Goal: Information Seeking & Learning: Learn about a topic

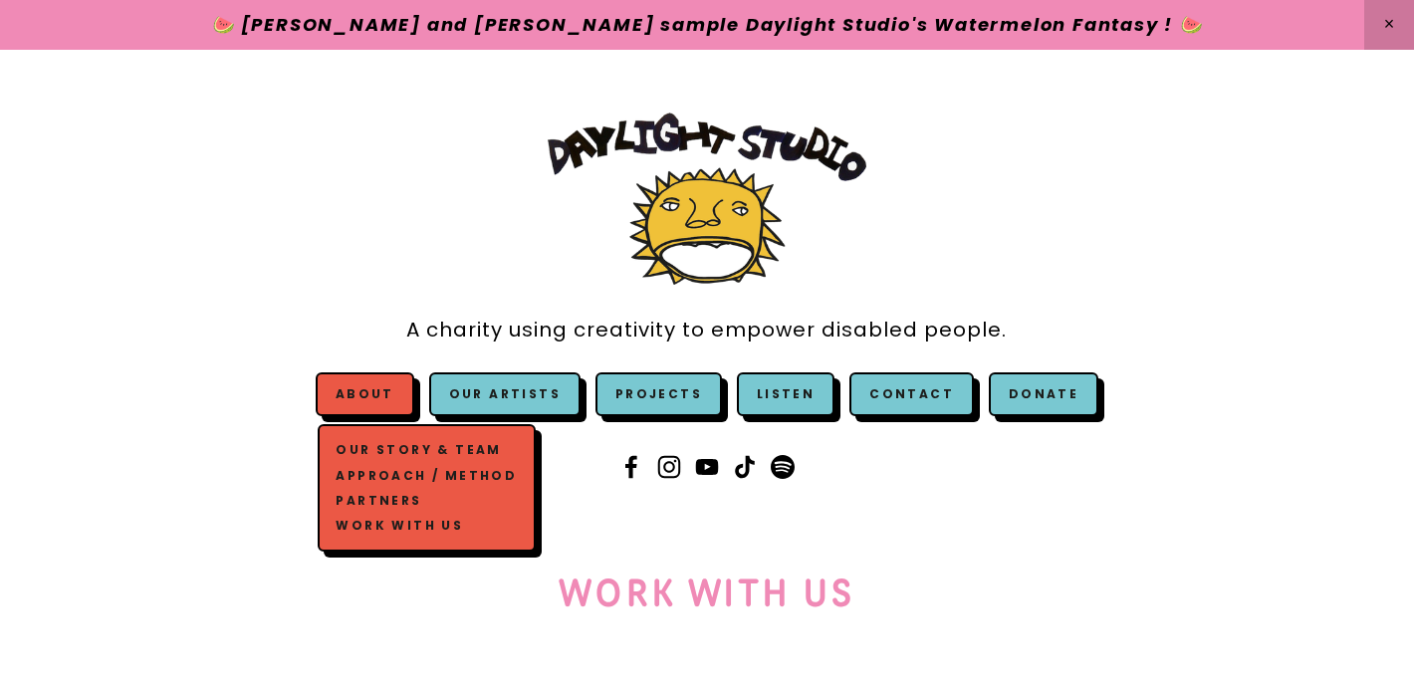
click at [378, 389] on link "About" at bounding box center [365, 393] width 59 height 17
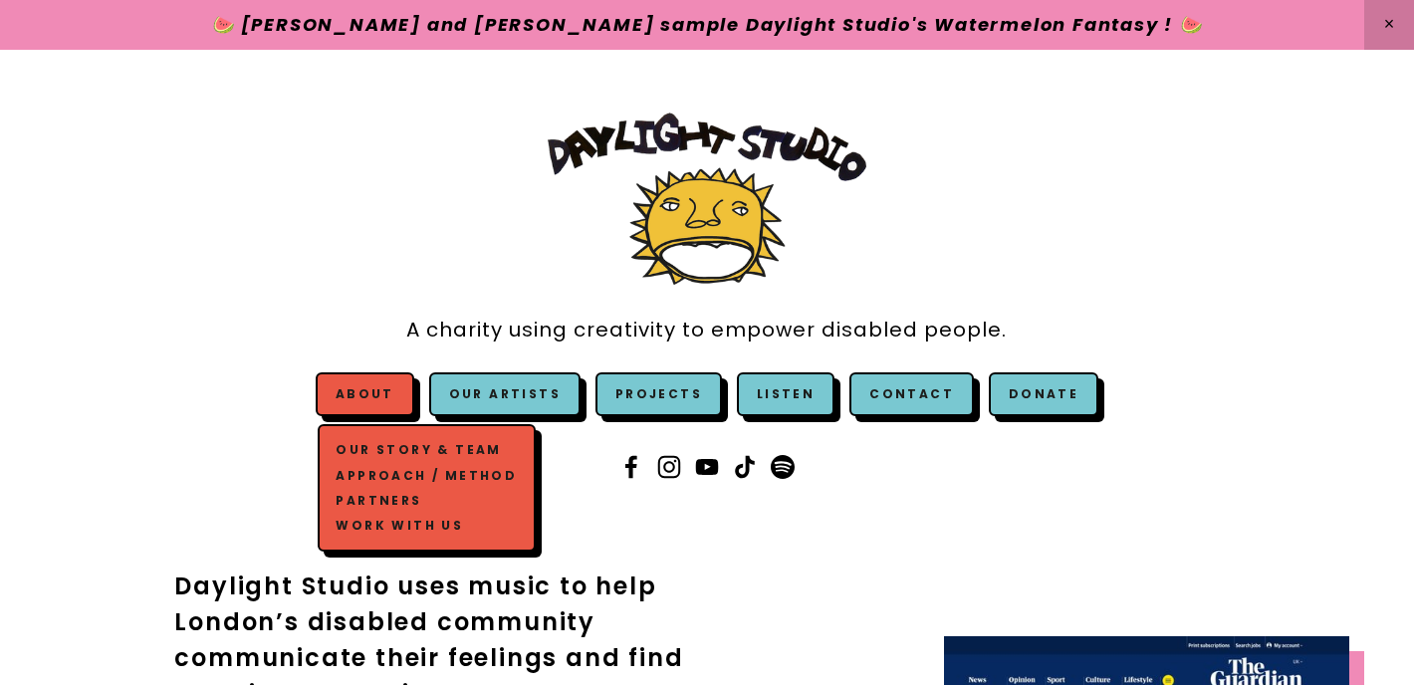
click at [406, 445] on link "Our Story & Team" at bounding box center [427, 450] width 190 height 25
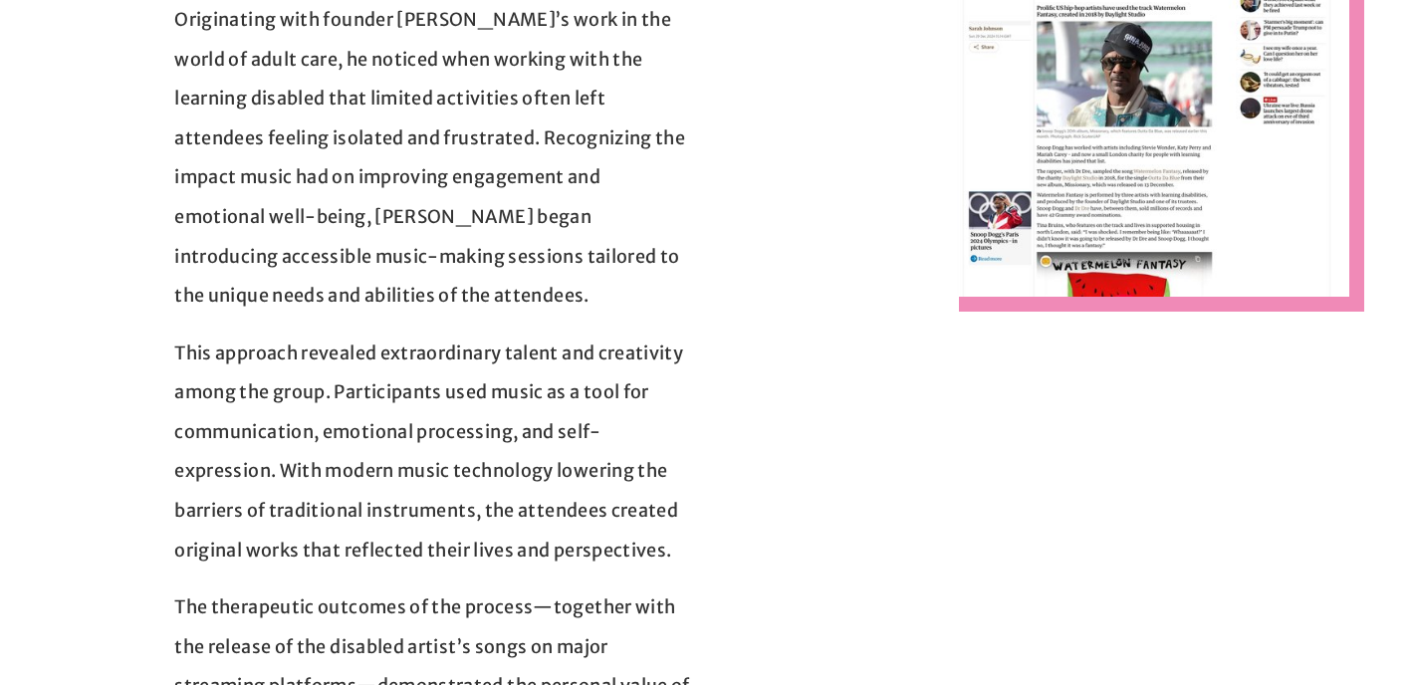
scroll to position [295, 0]
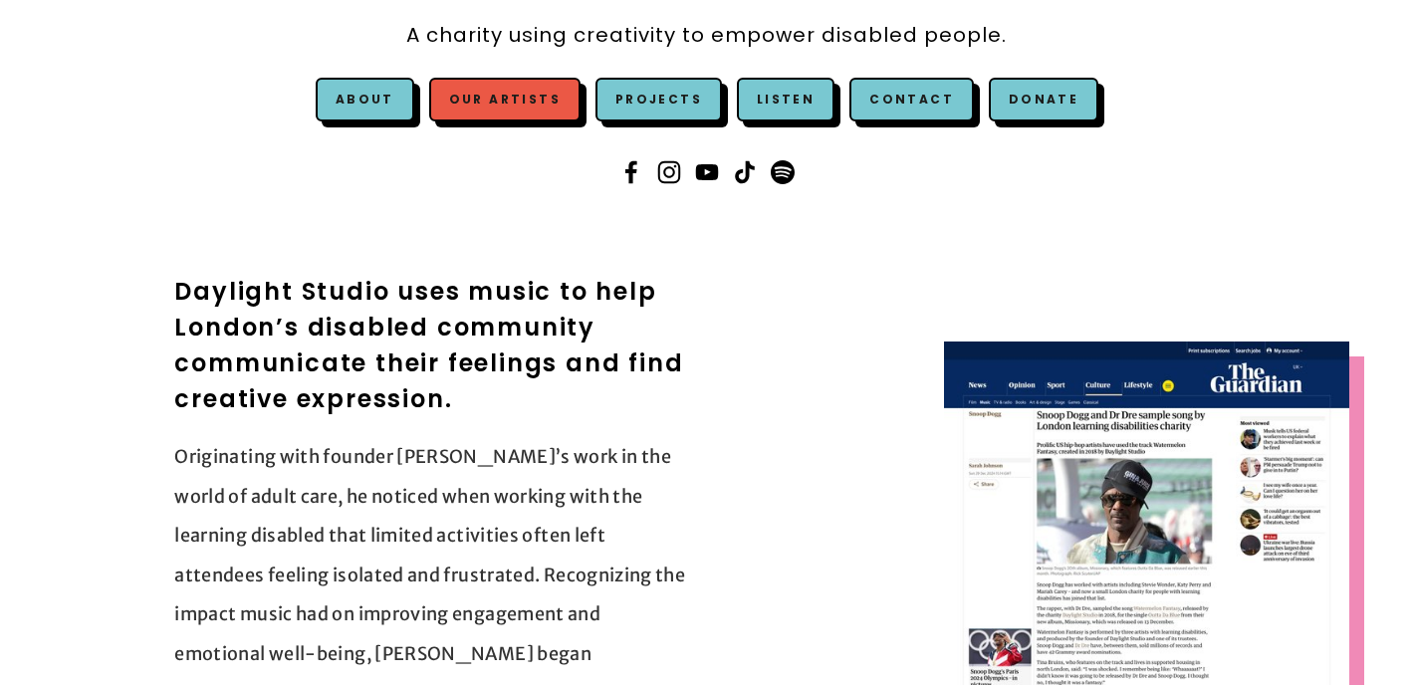
click at [519, 86] on link "Our Artists" at bounding box center [504, 100] width 151 height 44
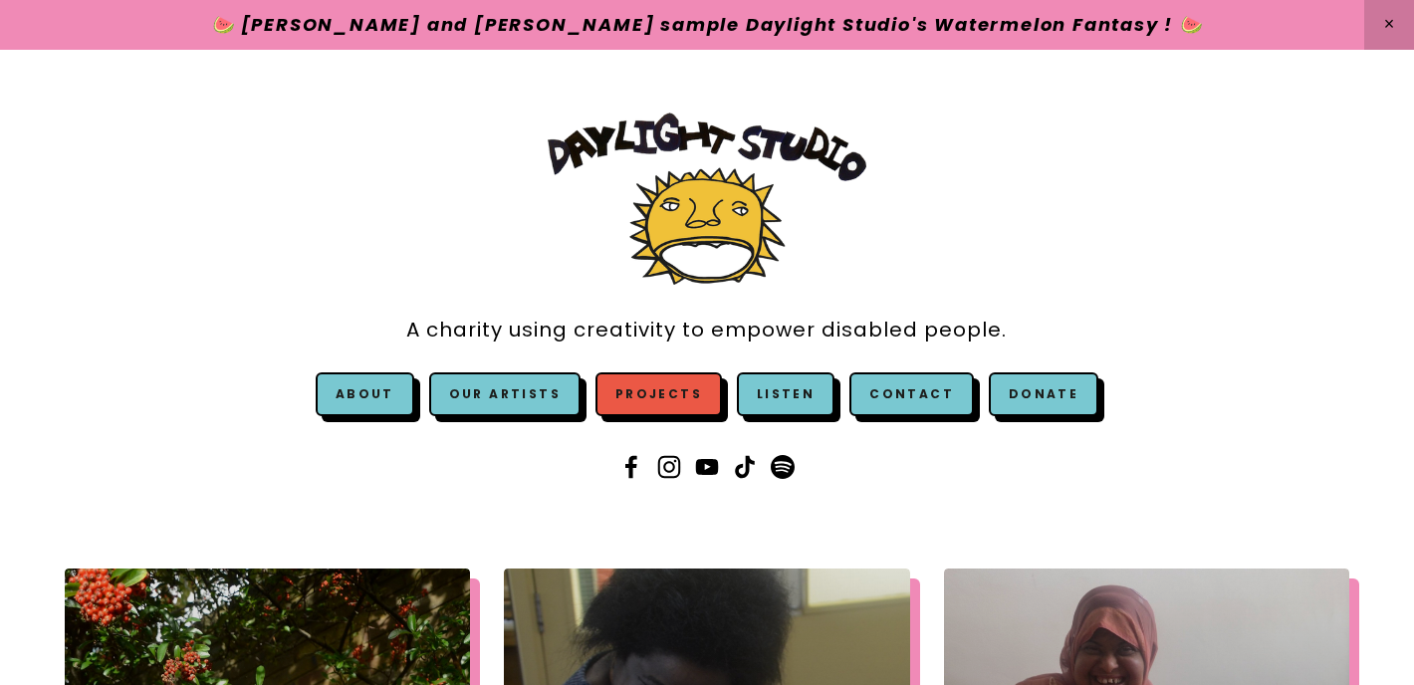
click at [684, 401] on link "Projects" at bounding box center [659, 395] width 126 height 44
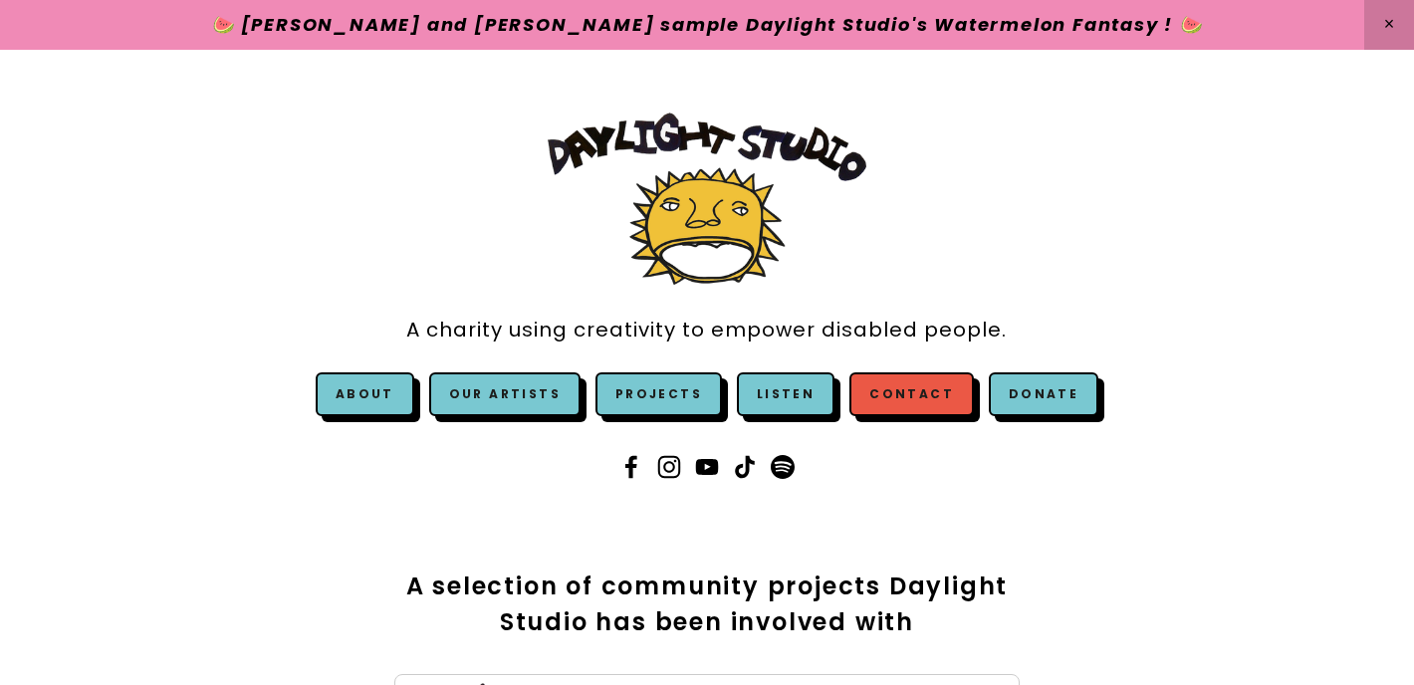
click at [889, 396] on link "Contact" at bounding box center [912, 395] width 125 height 44
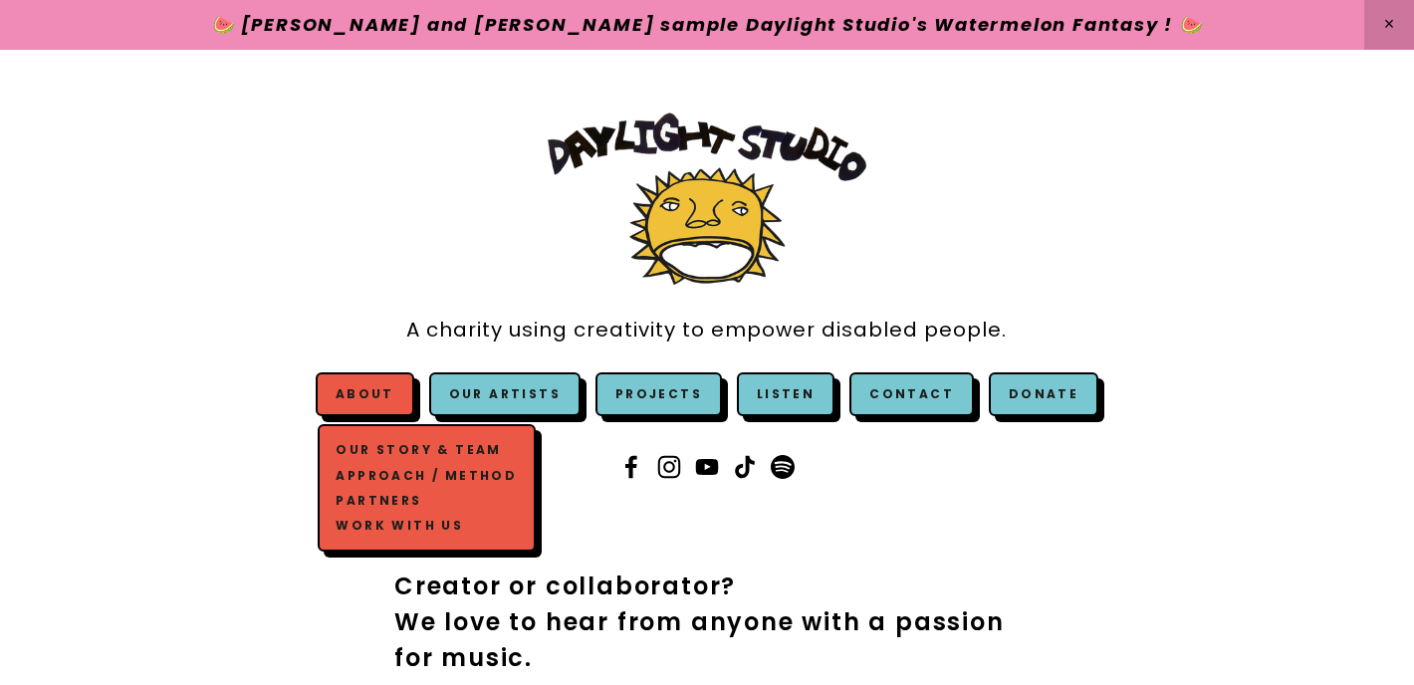
click at [408, 523] on link "Work with us" at bounding box center [427, 525] width 190 height 25
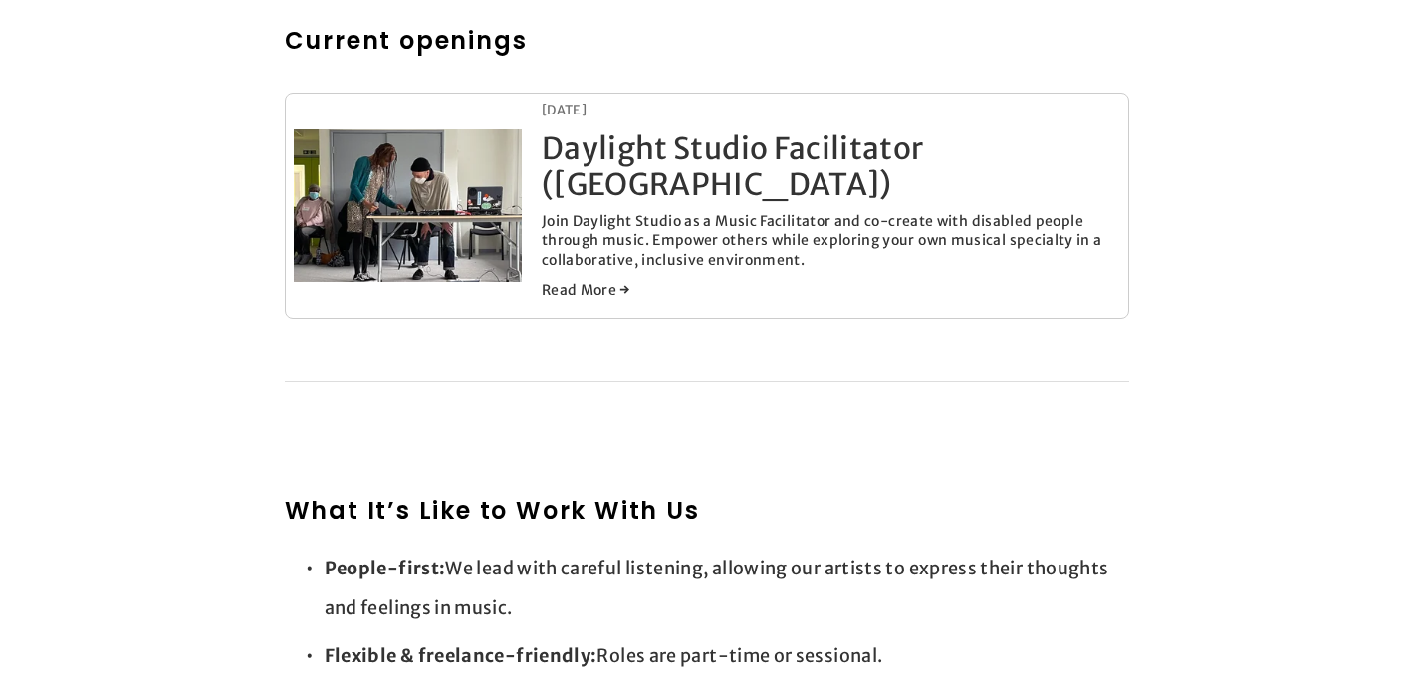
scroll to position [1108, 0]
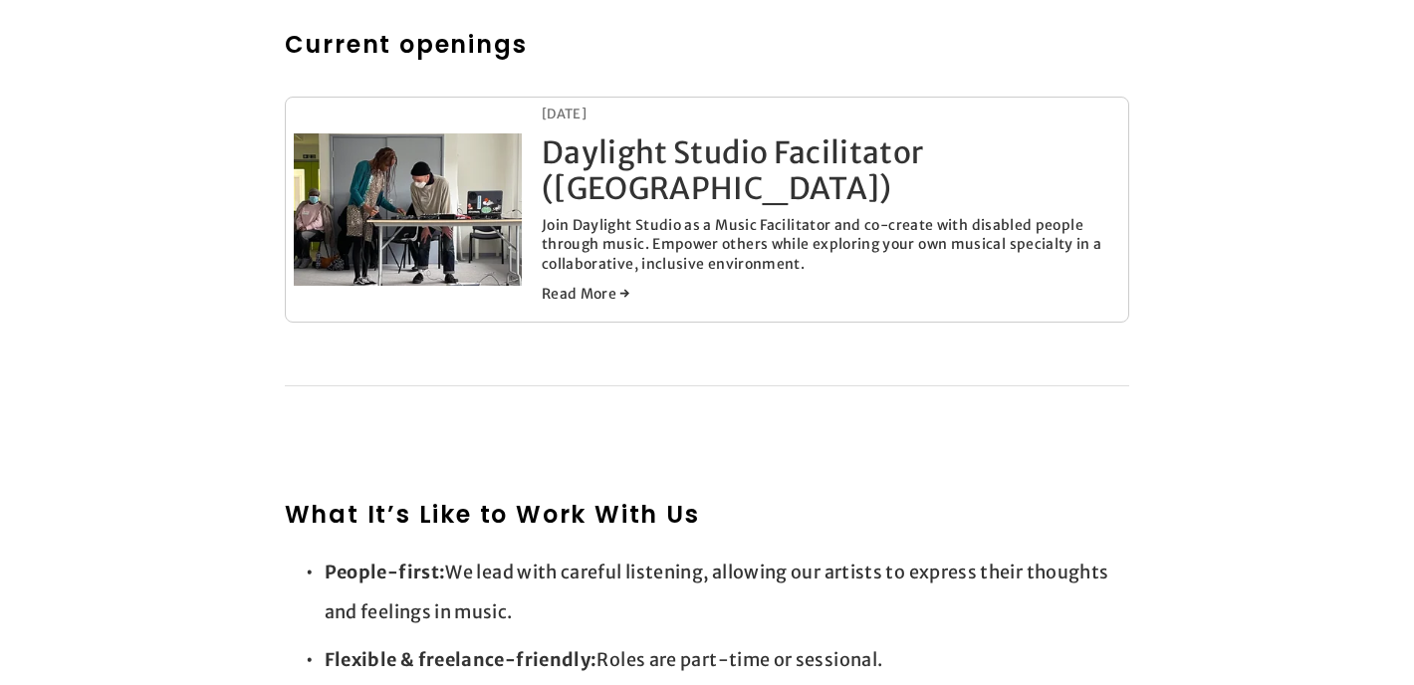
click at [613, 242] on div "[DATE] Daylight Studio Facilitator ([GEOGRAPHIC_DATA]) [DATE] Join Daylight Stu…" at bounding box center [708, 210] width 846 height 226
click at [588, 216] on p "Join Daylight Studio as a Music Facilitator and co-create with disabled people …" at bounding box center [831, 245] width 579 height 59
click at [486, 192] on img at bounding box center [408, 210] width 228 height 255
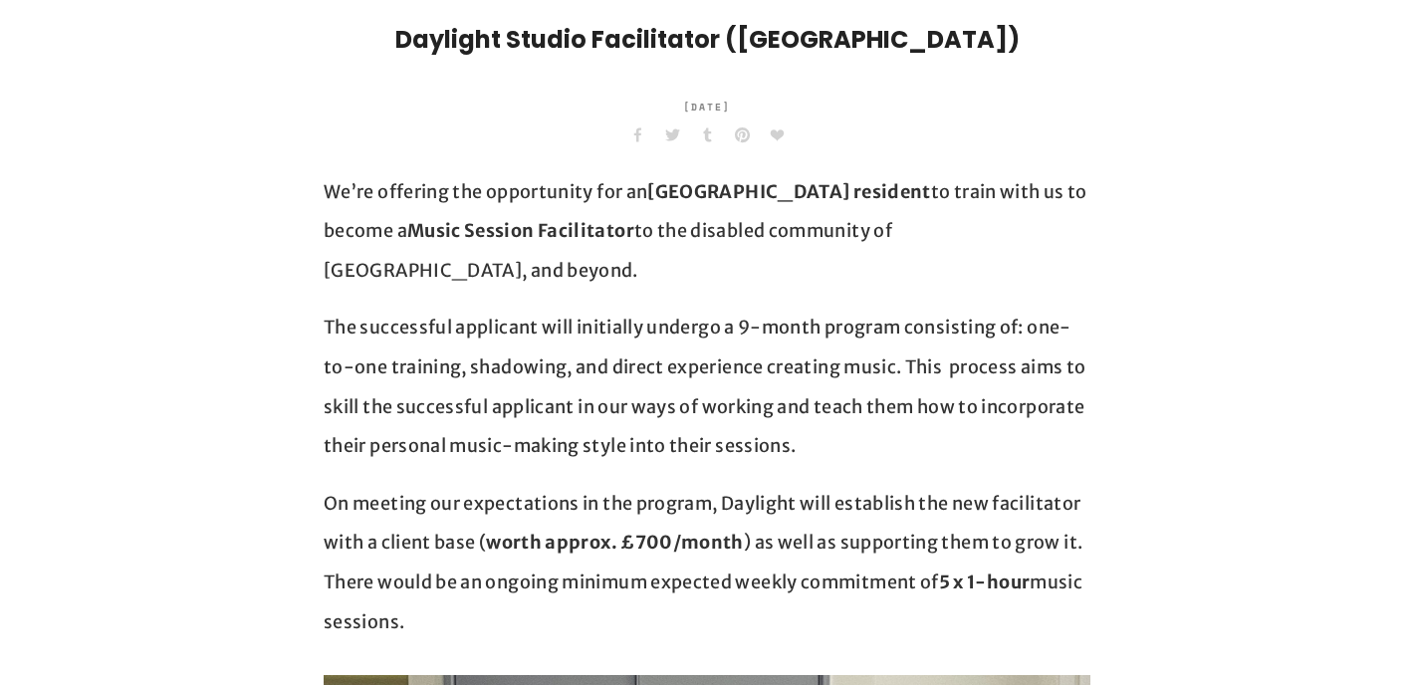
scroll to position [548, 0]
click at [693, 198] on strong "[GEOGRAPHIC_DATA] resident" at bounding box center [788, 190] width 283 height 23
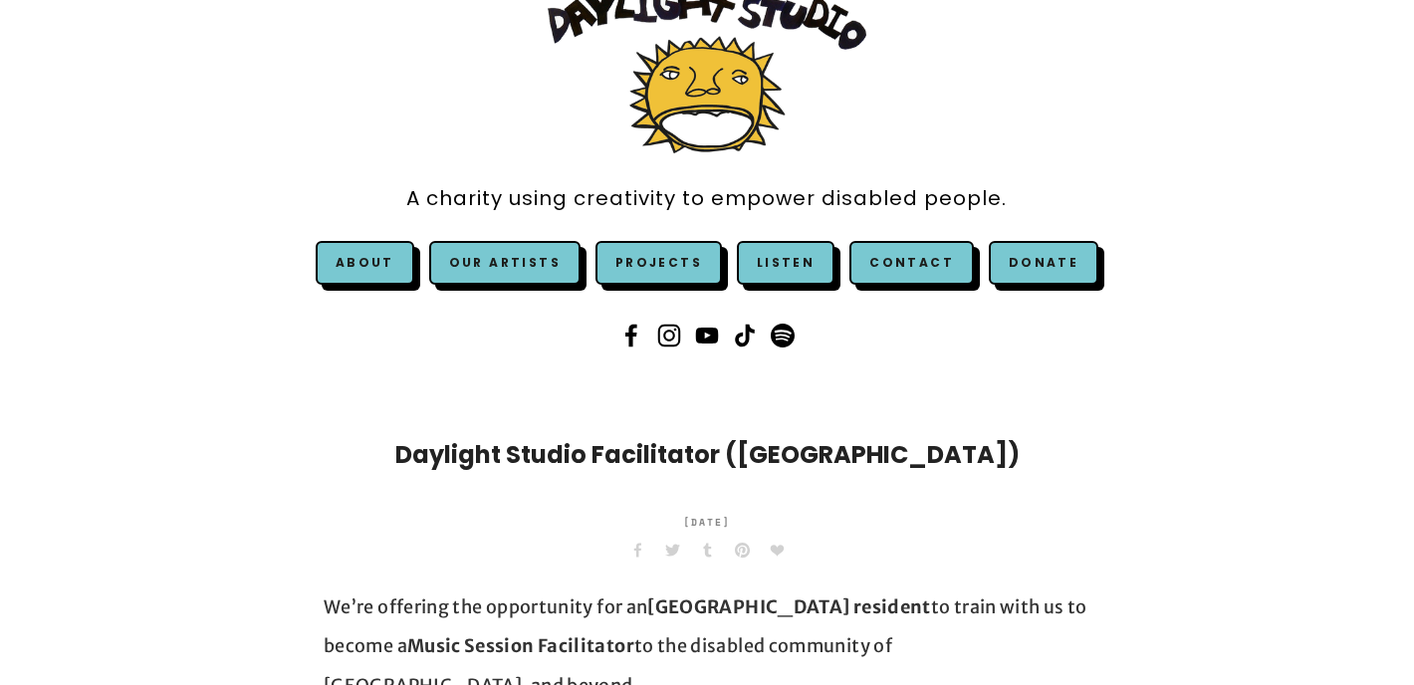
scroll to position [0, 0]
